Goal: Find specific page/section: Find specific page/section

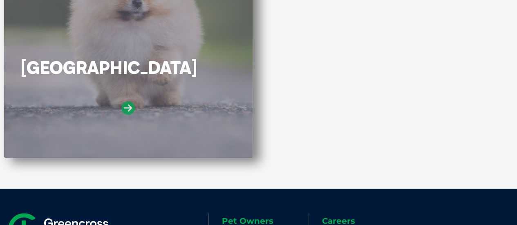
click at [130, 108] on icon at bounding box center [127, 107] width 13 height 13
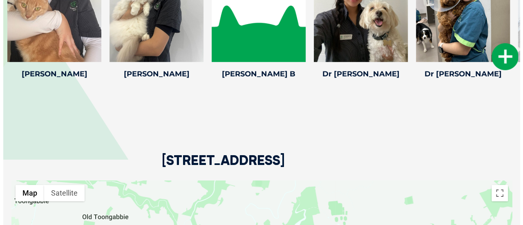
scroll to position [1143, 0]
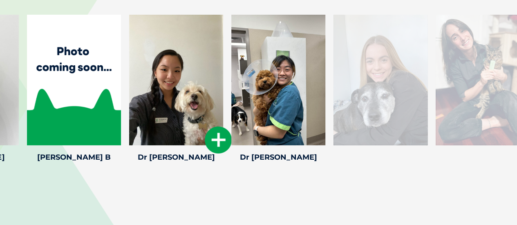
drag, startPoint x: 451, startPoint y: 124, endPoint x: 240, endPoint y: 120, distance: 211.1
click at [264, 121] on div at bounding box center [278, 80] width 94 height 131
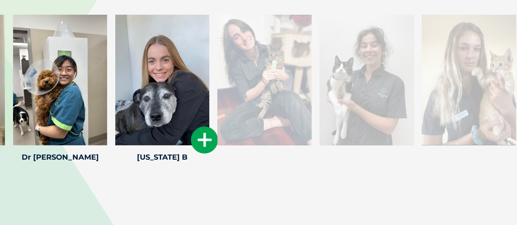
drag, startPoint x: 450, startPoint y: 121, endPoint x: 138, endPoint y: 110, distance: 312.2
click at [138, 110] on div at bounding box center [162, 80] width 94 height 131
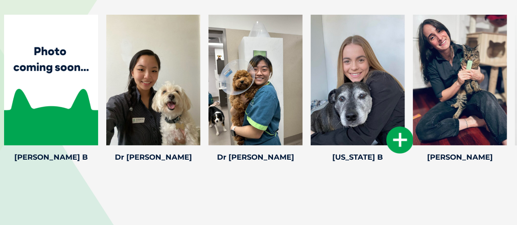
click at [400, 139] on icon at bounding box center [399, 140] width 27 height 27
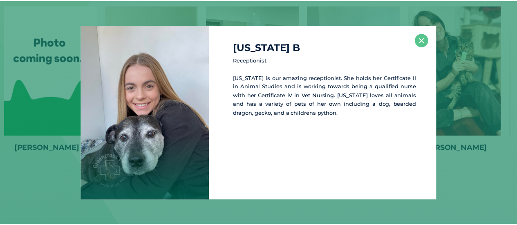
scroll to position [1153, 0]
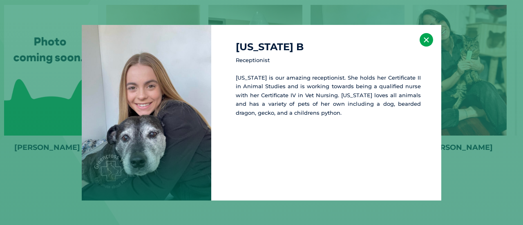
click at [427, 39] on button "×" at bounding box center [425, 39] width 13 height 13
